Goal: Information Seeking & Learning: Check status

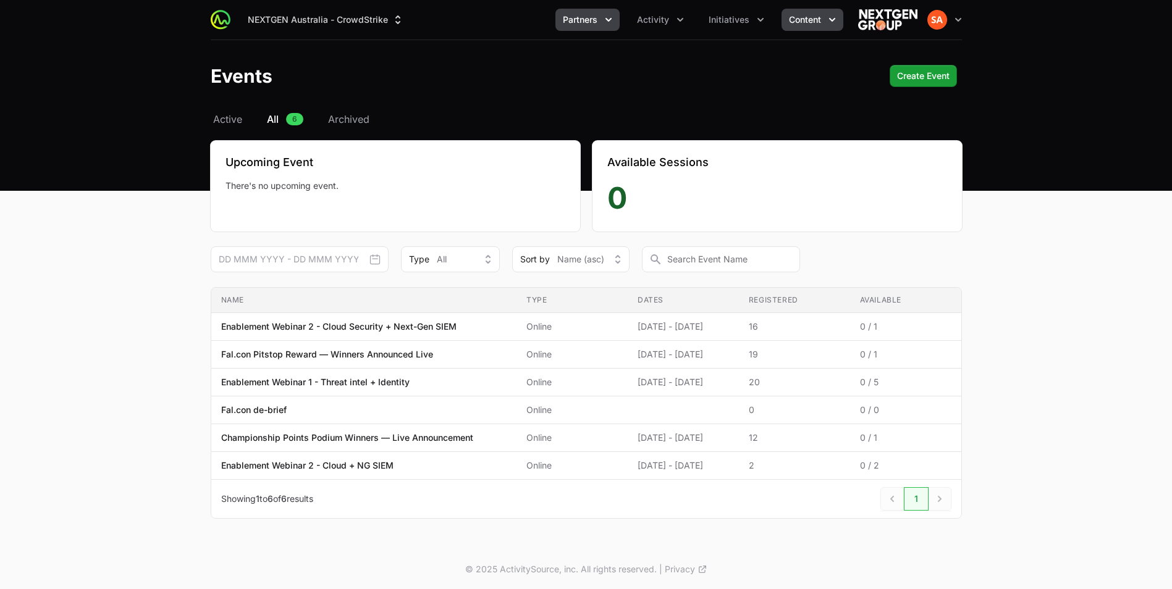
click at [584, 19] on span "Partners" at bounding box center [580, 20] width 35 height 12
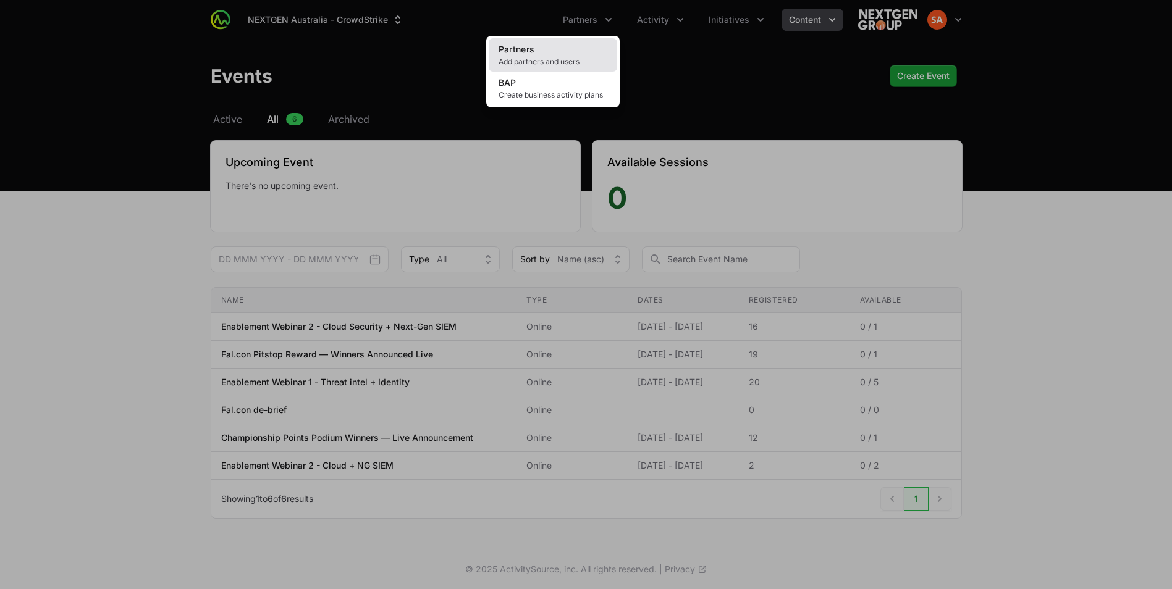
click at [528, 65] on span "Add partners and users" at bounding box center [553, 62] width 109 height 10
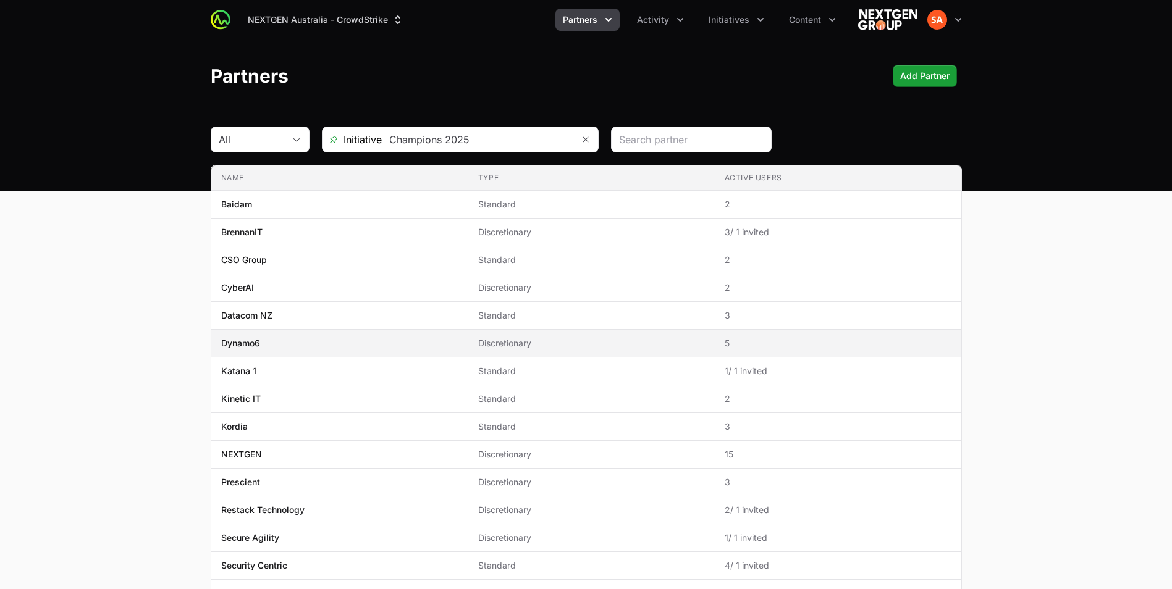
click at [279, 344] on span "Dynamo6" at bounding box center [339, 343] width 237 height 12
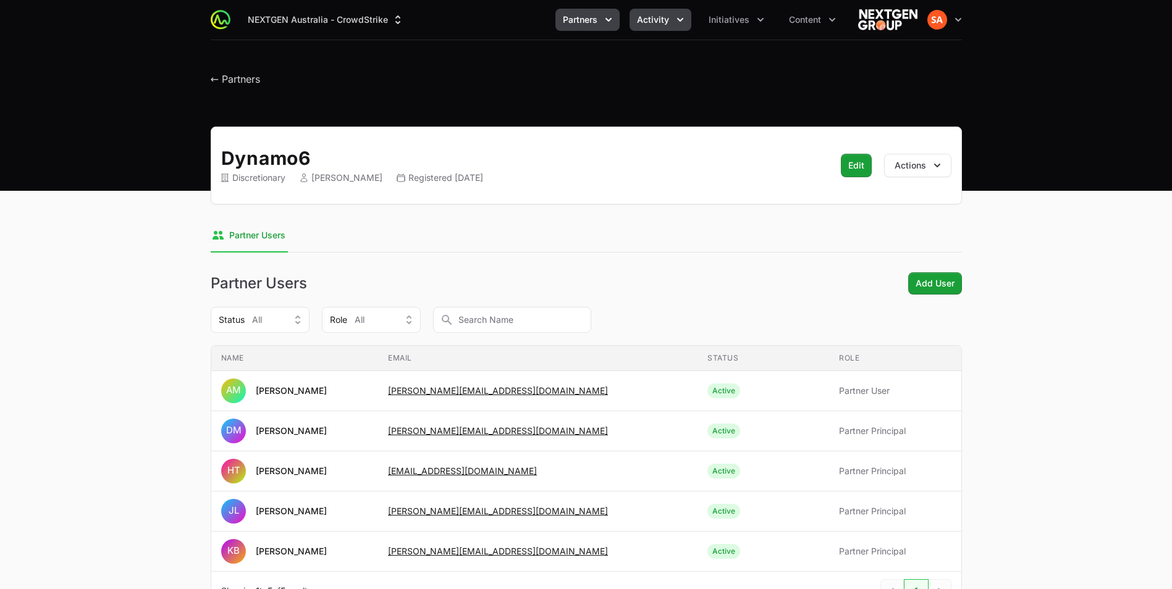
click at [637, 24] on button "Activity" at bounding box center [661, 20] width 62 height 22
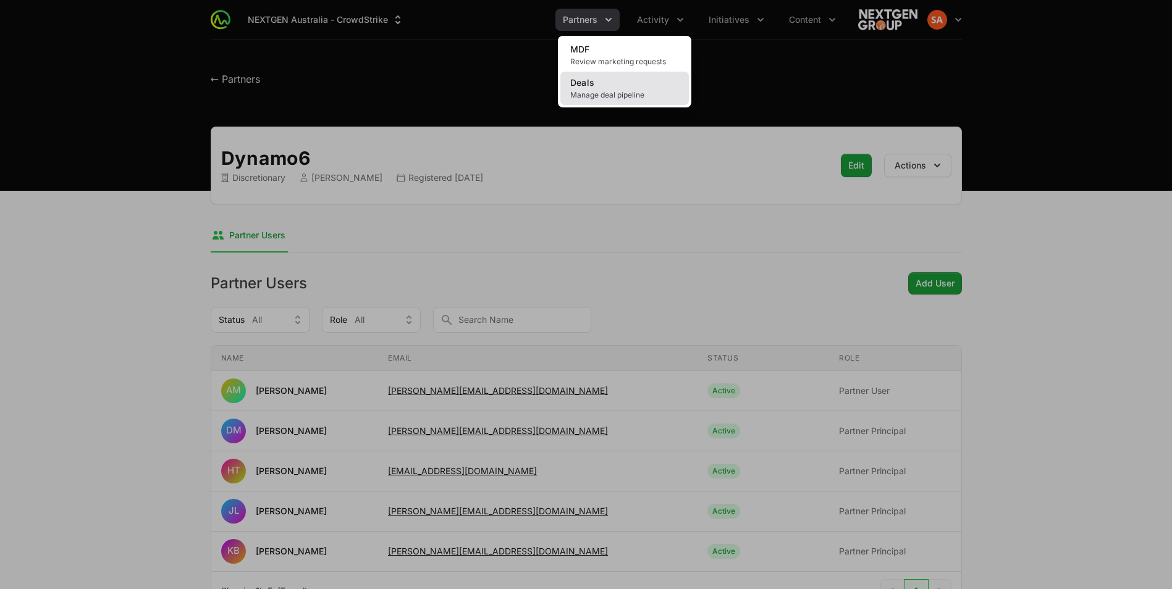
click at [601, 100] on link "Deals Manage deal pipeline" at bounding box center [624, 88] width 129 height 33
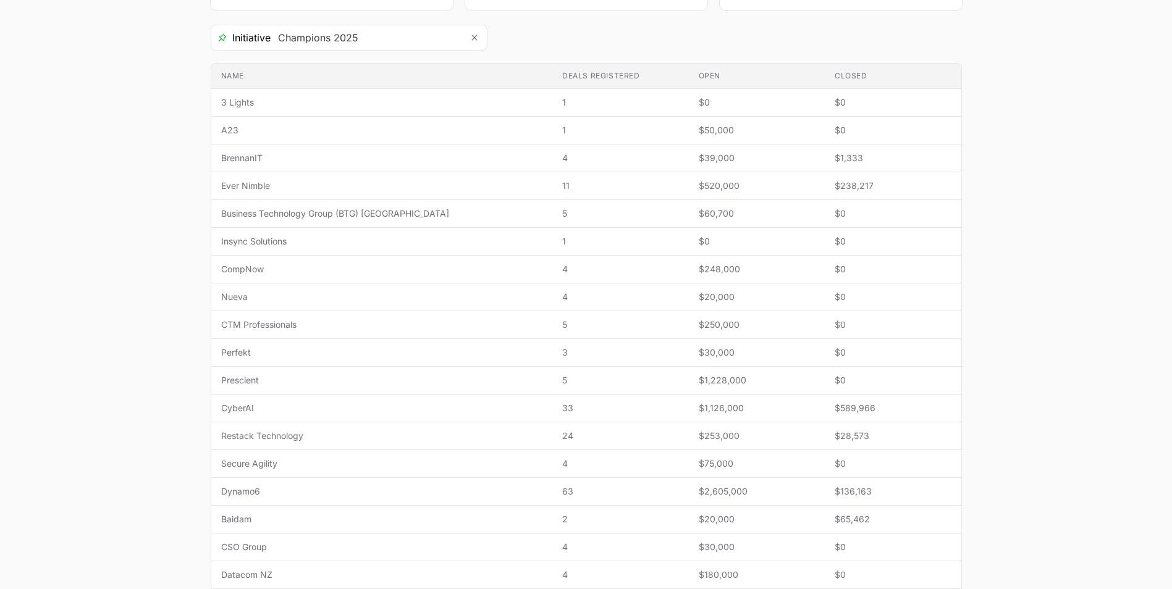
scroll to position [247, 0]
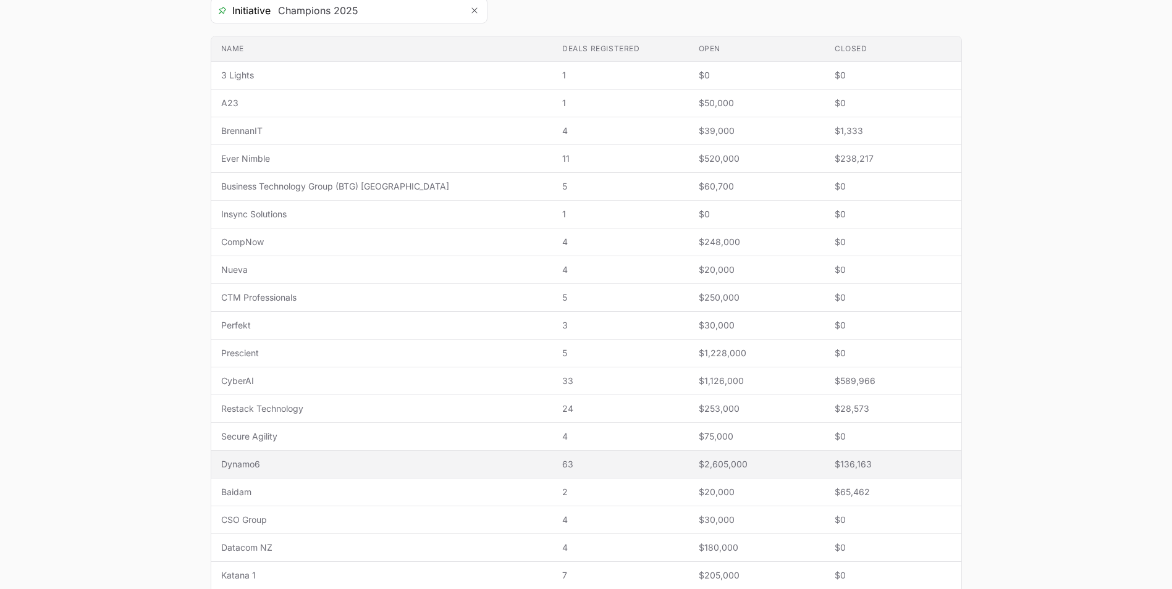
click at [255, 471] on td "Name Dynamo6" at bounding box center [382, 465] width 342 height 28
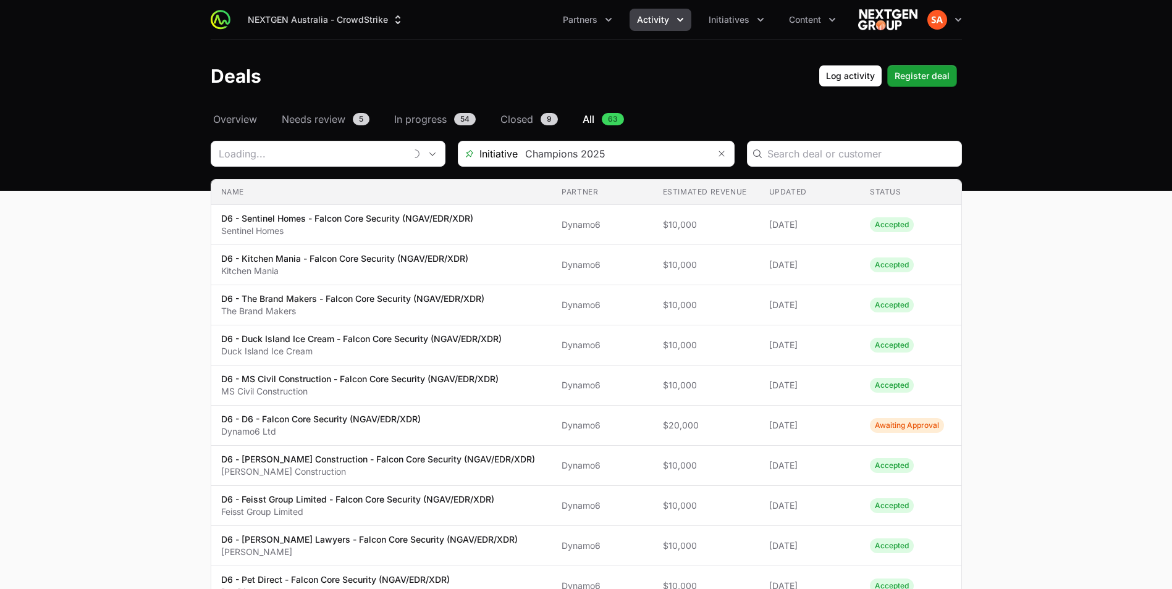
type input "Dynamo6"
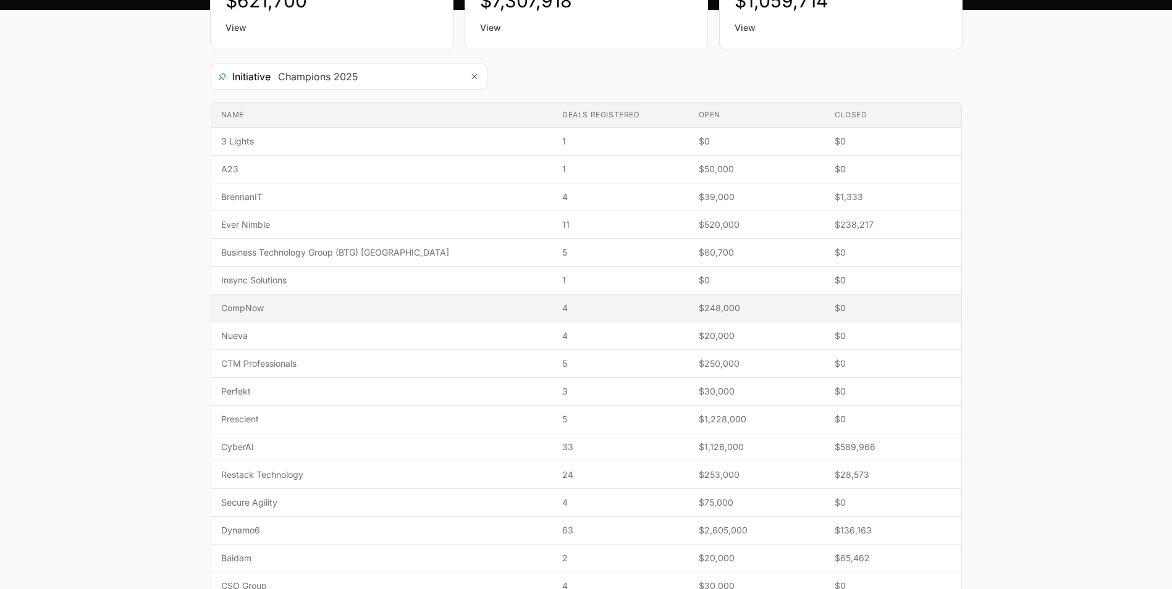
scroll to position [82, 0]
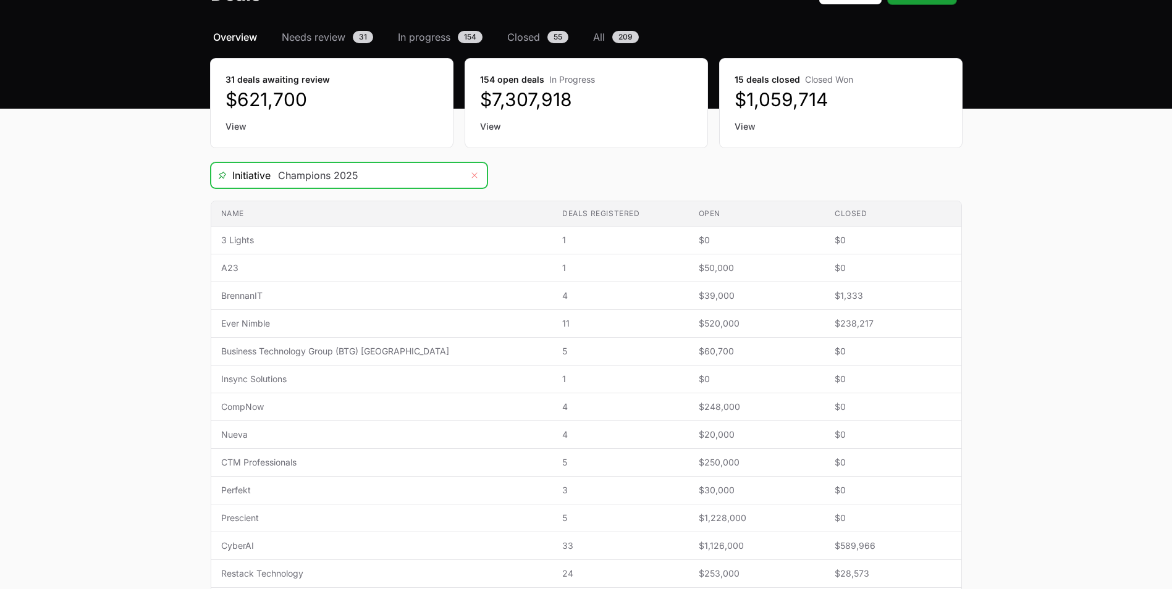
click at [480, 175] on button "Remove" at bounding box center [474, 175] width 25 height 25
click at [480, 175] on span "Open" at bounding box center [474, 176] width 25 height 4
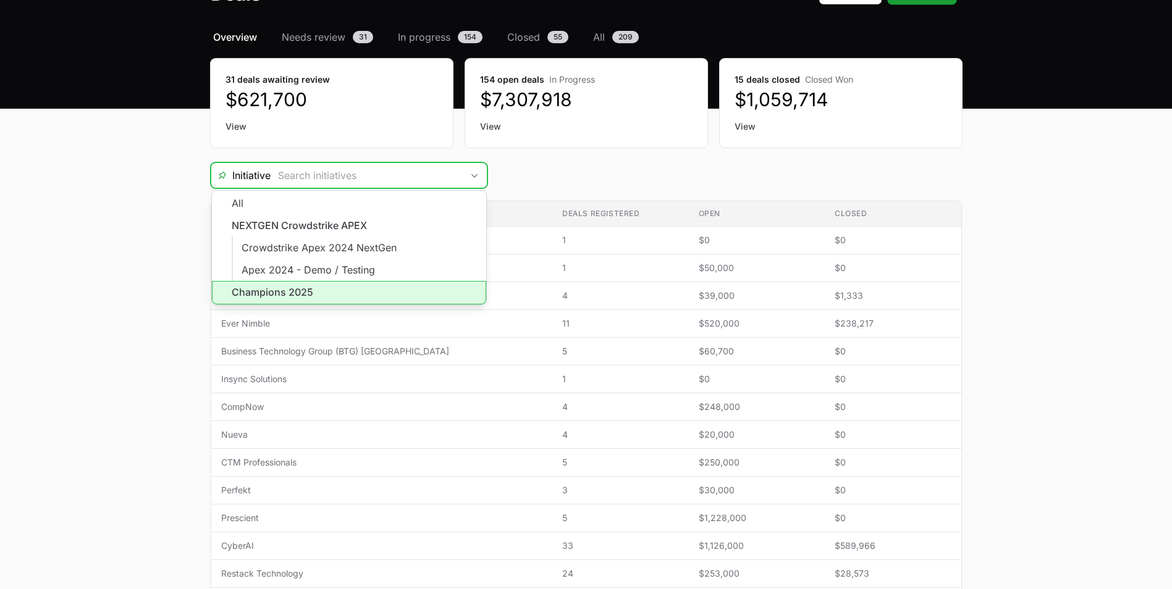
click at [300, 298] on li "Champions 2025" at bounding box center [349, 292] width 274 height 23
type input "Champions 2025"
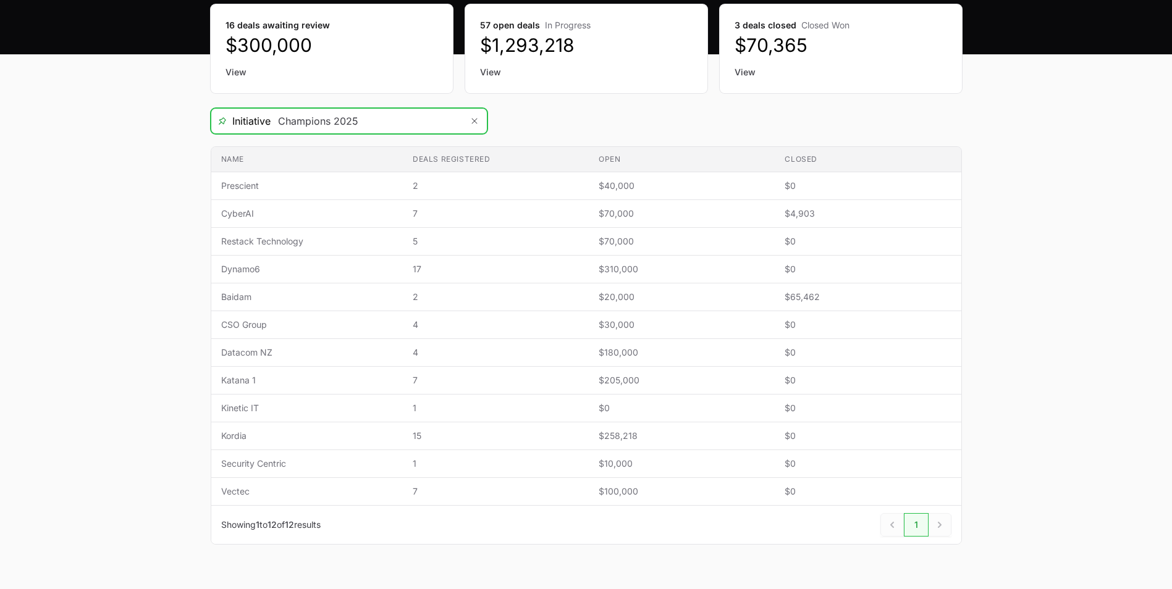
scroll to position [164, 0]
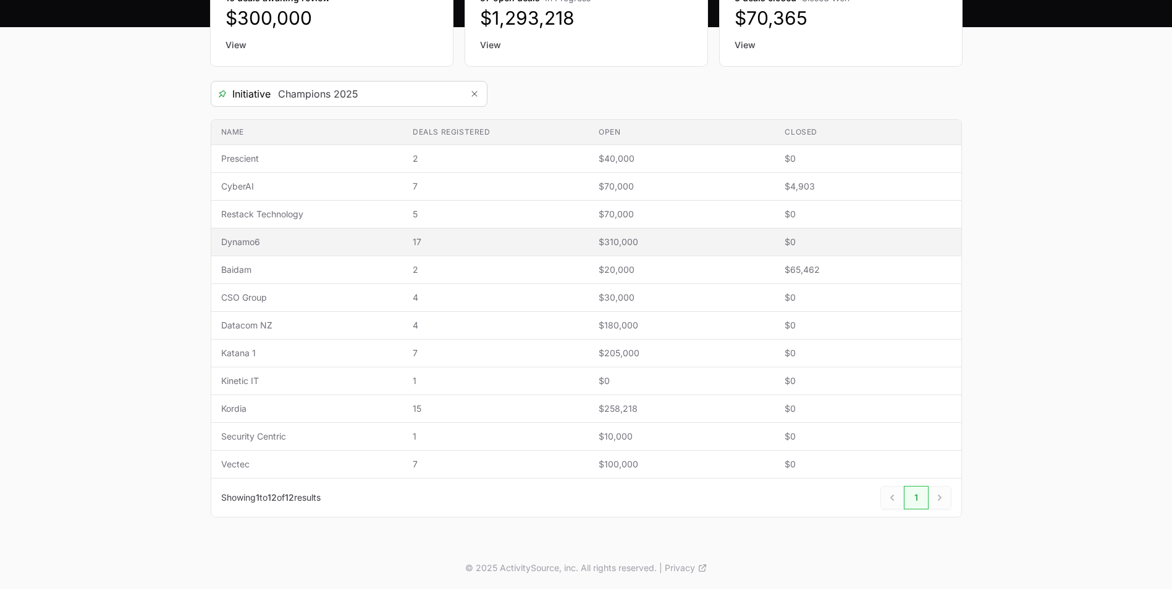
click at [238, 244] on span "Dynamo6" at bounding box center [307, 242] width 172 height 12
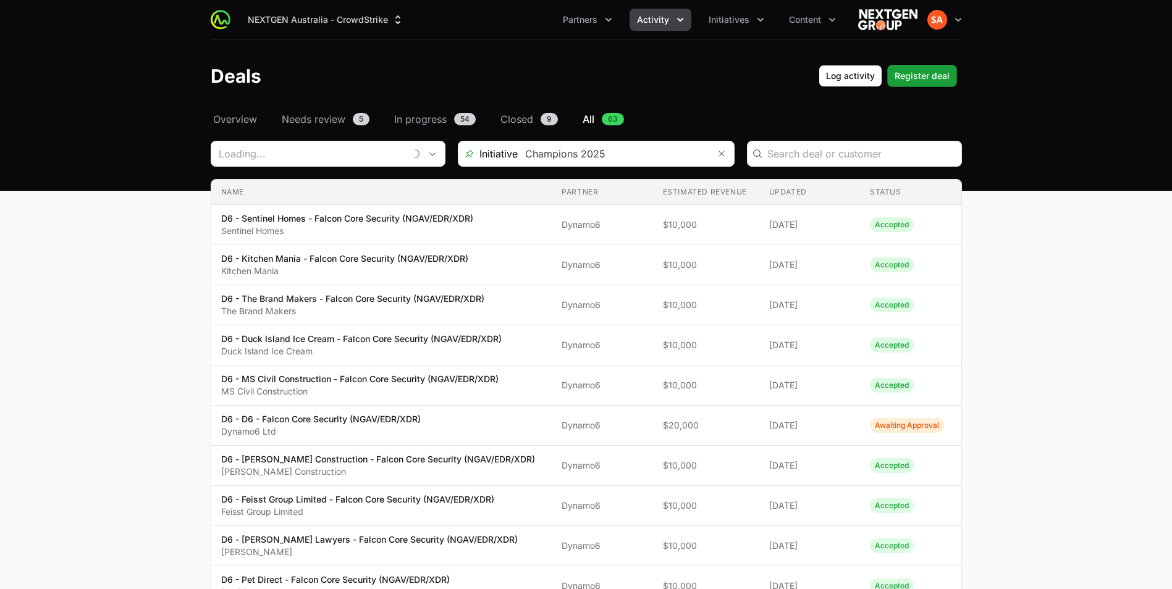
type input "Dynamo6"
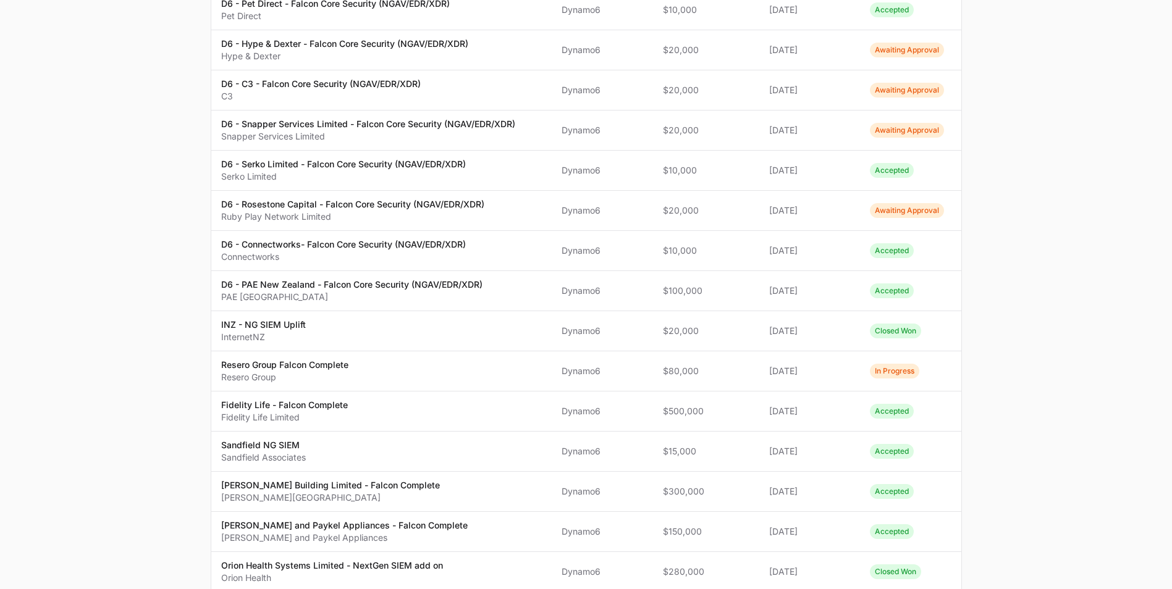
scroll to position [659, 0]
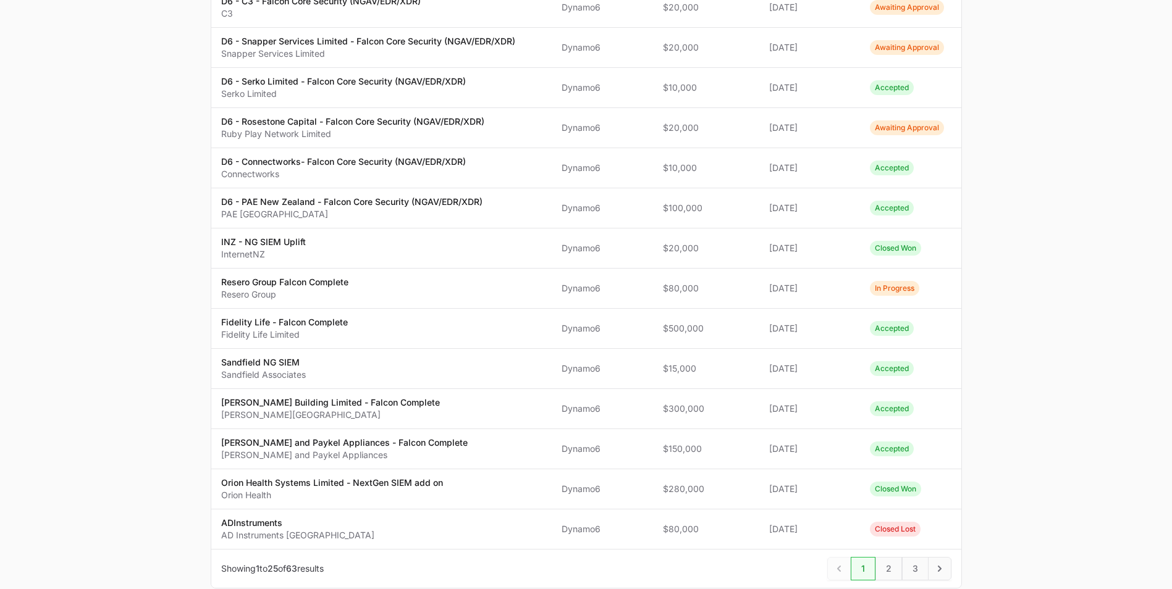
click at [127, 170] on main "Select a tab Overview Needs review In progress Closed All Overview Needs review…" at bounding box center [586, 36] width 1172 height 1166
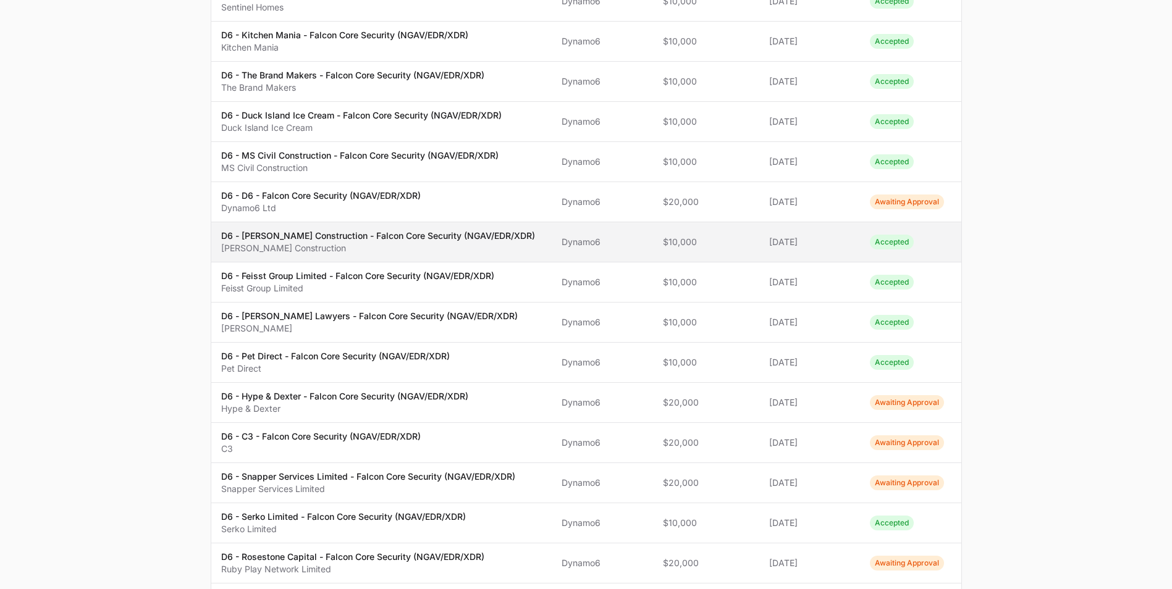
scroll to position [247, 0]
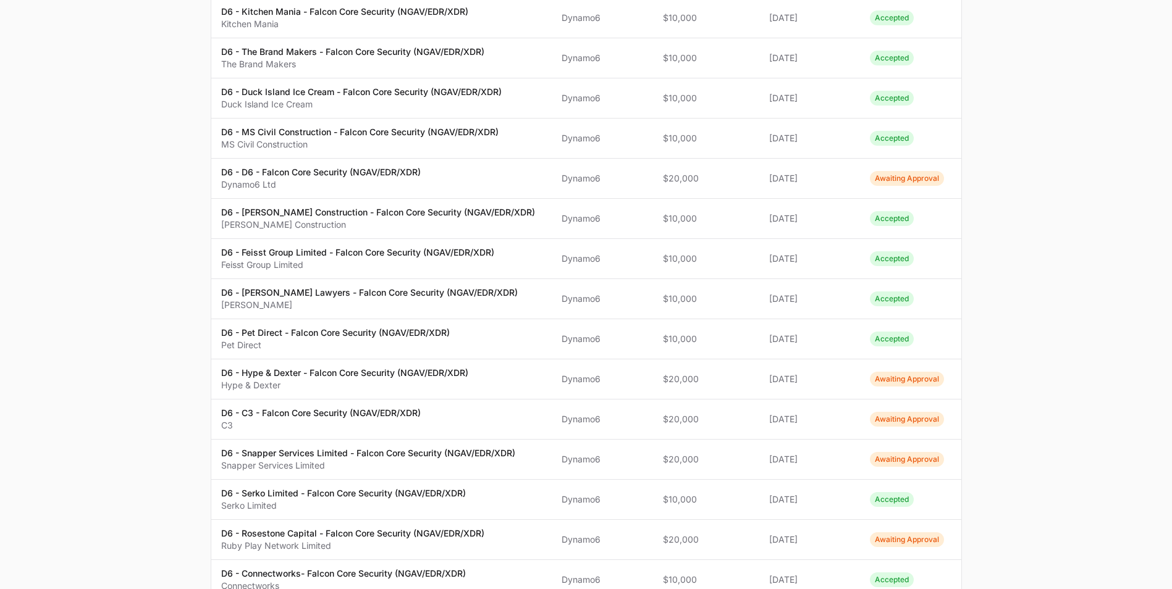
click at [151, 263] on main "Select a tab Overview Needs review In progress Closed All Overview Needs review…" at bounding box center [586, 448] width 1172 height 1166
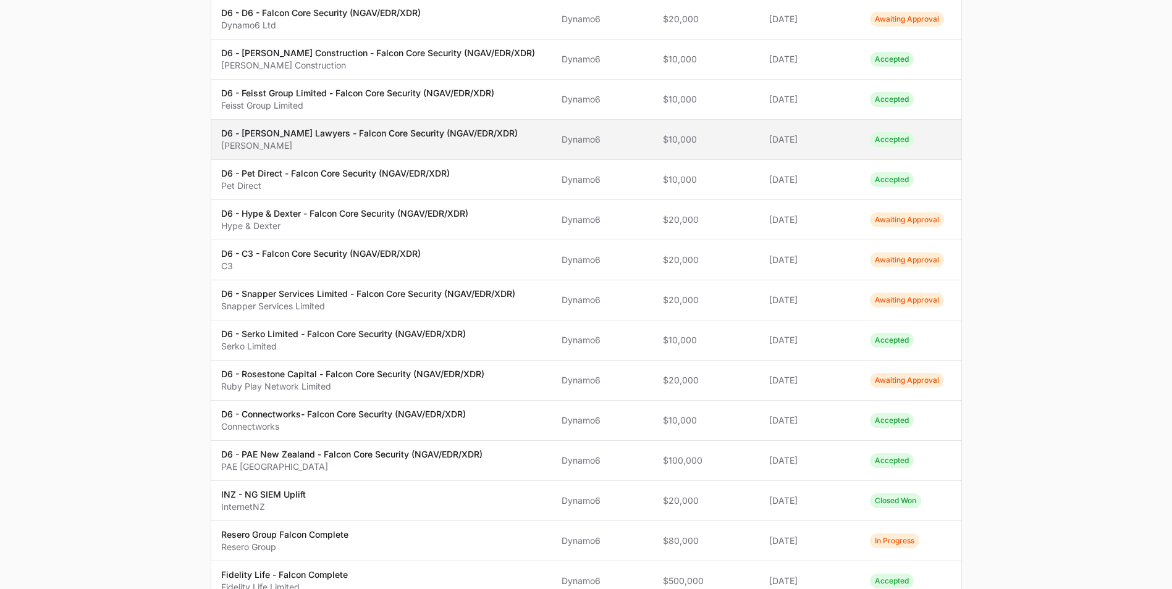
scroll to position [412, 0]
